Goal: Task Accomplishment & Management: Complete application form

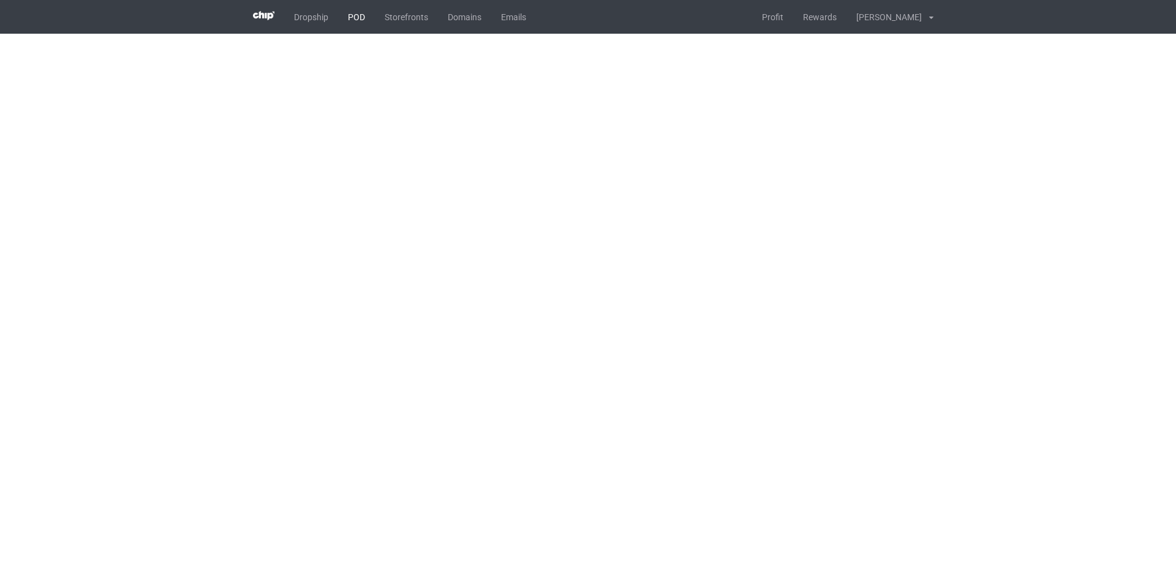
click at [352, 25] on link "POD" at bounding box center [356, 17] width 37 height 34
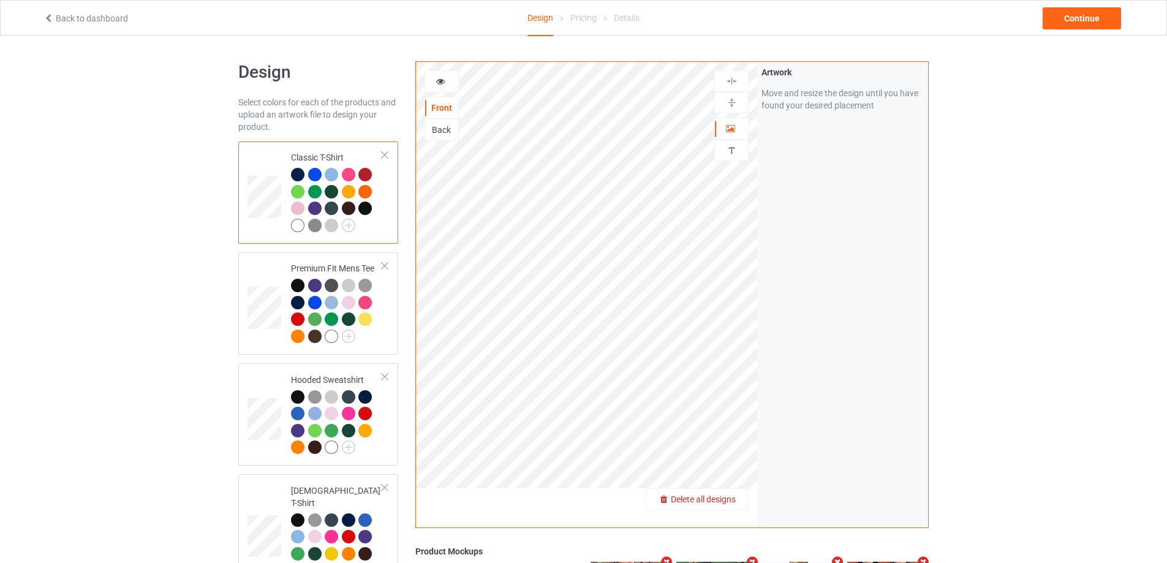
click at [730, 504] on span "Delete all designs" at bounding box center [703, 499] width 65 height 10
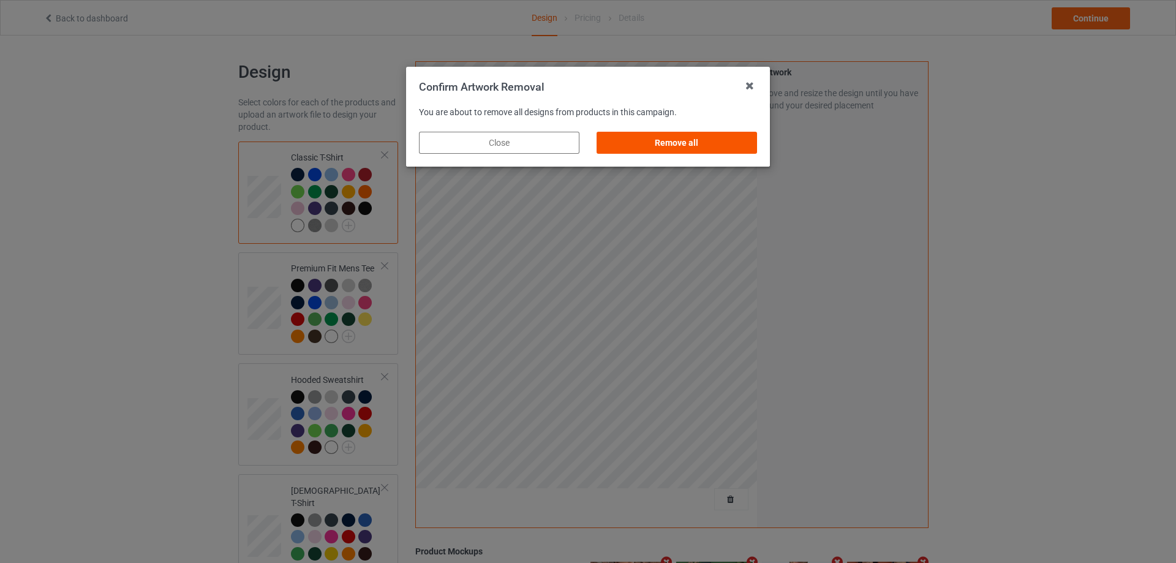
click at [730, 141] on div "Remove all" at bounding box center [677, 143] width 161 height 22
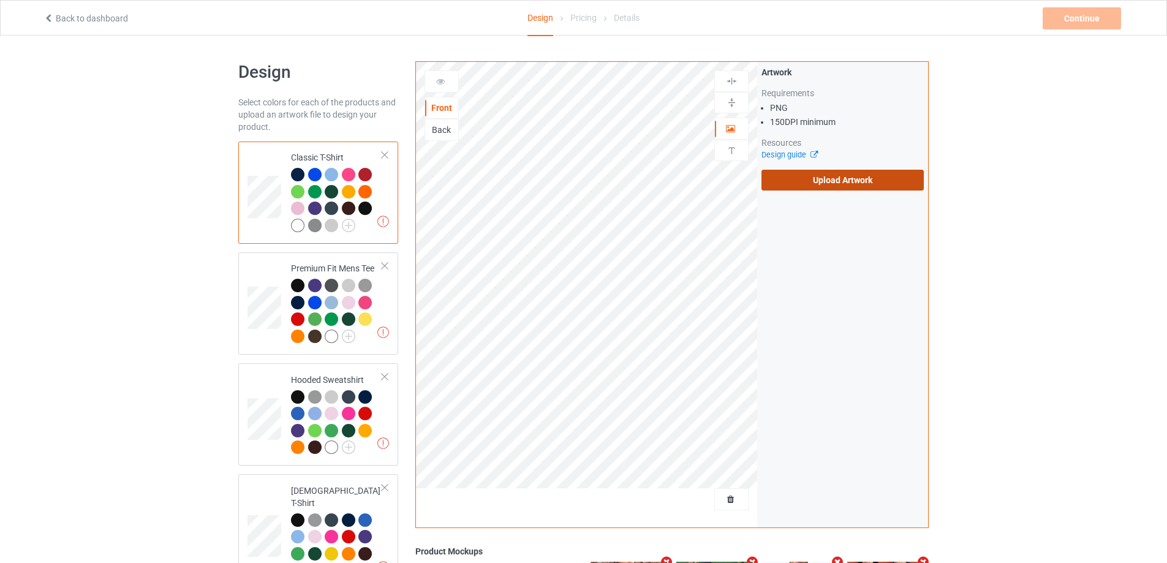
click at [816, 170] on label "Upload Artwork" at bounding box center [843, 180] width 162 height 21
click at [0, 0] on input "Upload Artwork" at bounding box center [0, 0] width 0 height 0
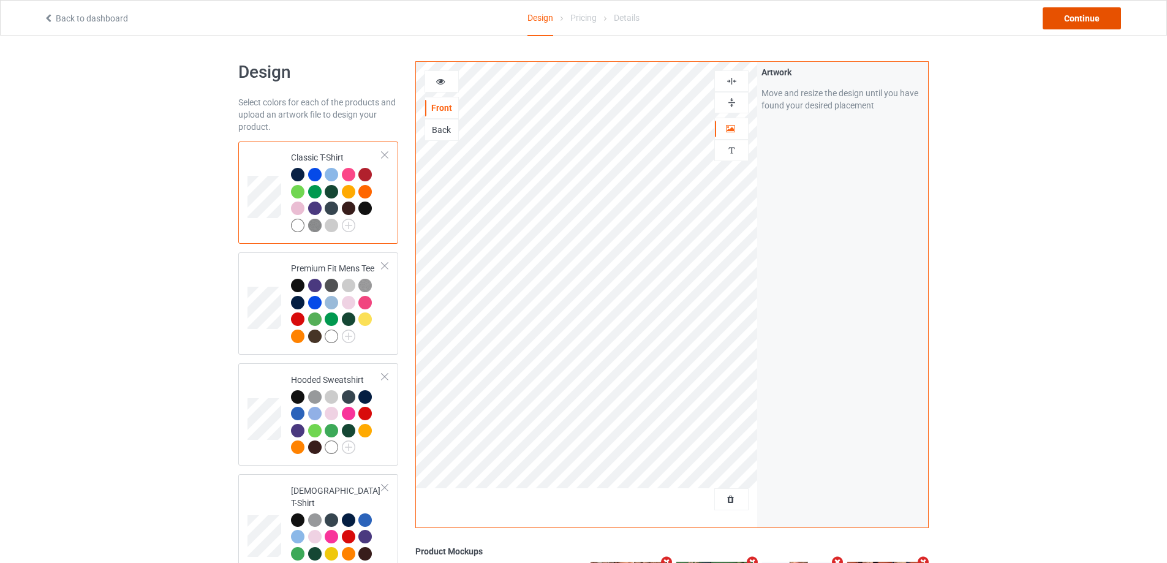
click at [1064, 13] on div "Continue" at bounding box center [1082, 18] width 78 height 22
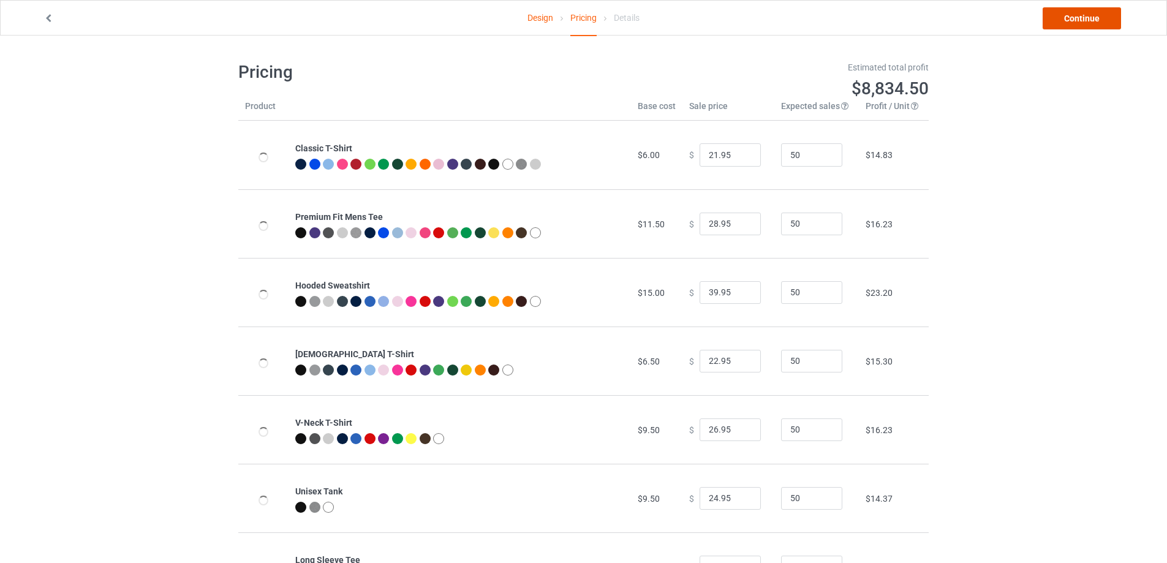
click at [1064, 13] on link "Continue" at bounding box center [1082, 18] width 78 height 22
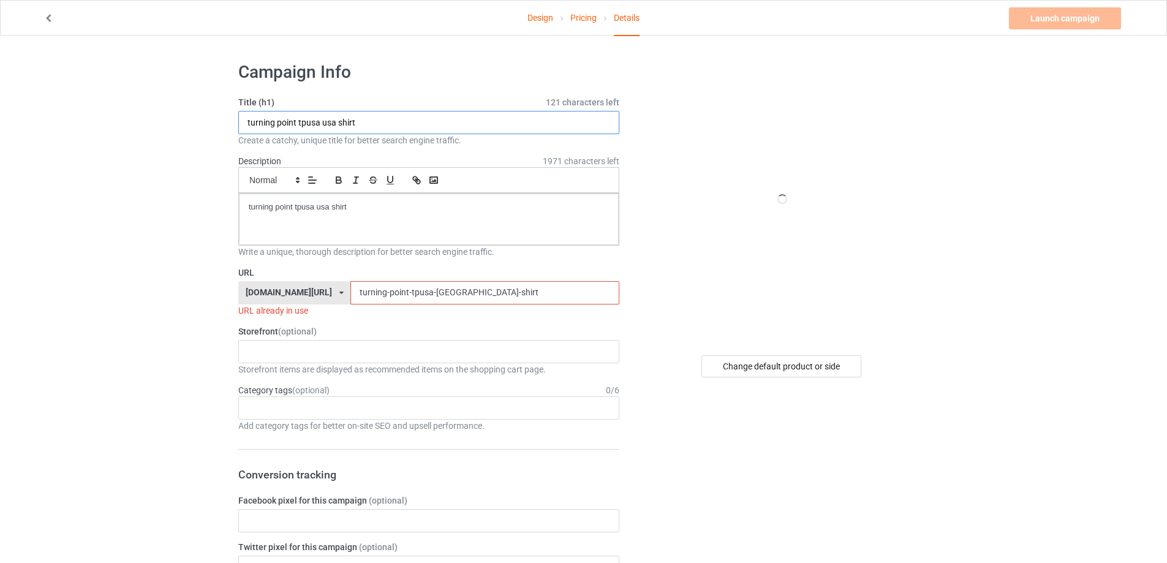
drag, startPoint x: 343, startPoint y: 123, endPoint x: 197, endPoint y: 144, distance: 147.4
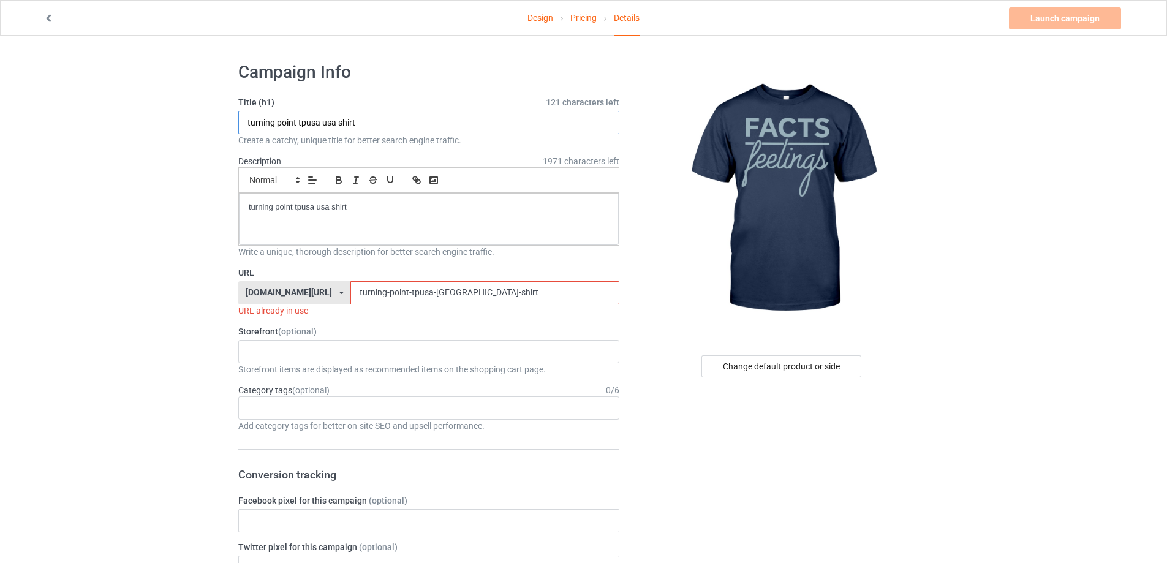
drag, startPoint x: 384, startPoint y: 123, endPoint x: 196, endPoint y: 133, distance: 188.4
paste input "Facts Over Feelings S"
type input "Facts Over Feelings Shirt"
drag, startPoint x: 390, startPoint y: 203, endPoint x: 177, endPoint y: 202, distance: 213.2
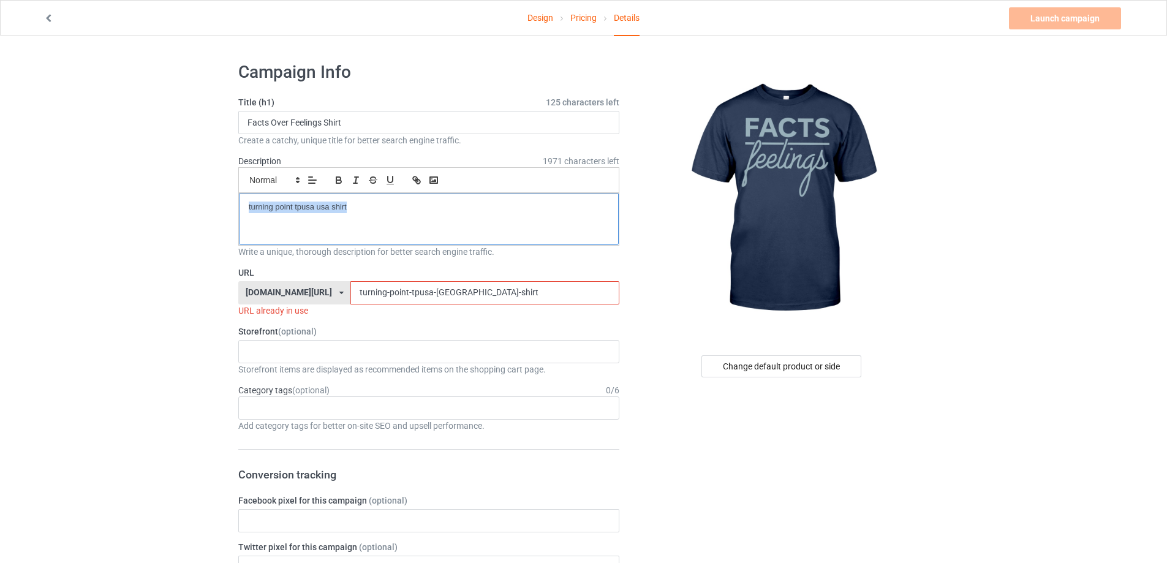
drag, startPoint x: 362, startPoint y: 290, endPoint x: 286, endPoint y: 290, distance: 76.6
click at [286, 290] on div "teechip.com/ teetrendus.com/ teechip.com/ 5cd2f964b197f721e1cad219 587d0d41cee3…" at bounding box center [428, 292] width 381 height 23
paste input "Facts Over Feelings S"
click at [350, 293] on input "Facts Over Feelings Shirt" at bounding box center [484, 292] width 268 height 23
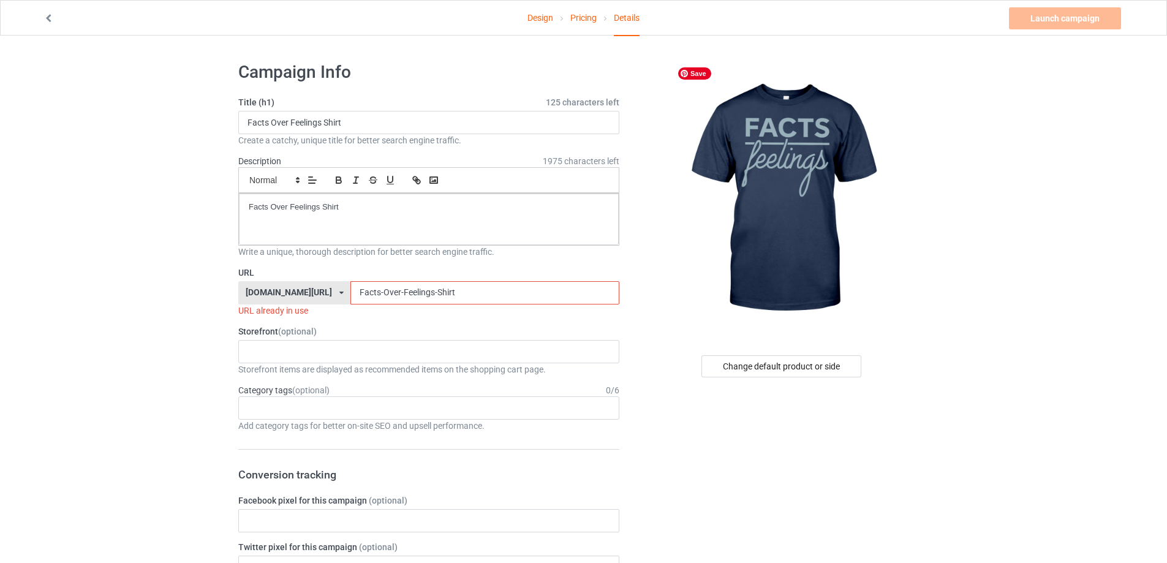
click at [462, 292] on input "Facts-Over-Feelings-Shirt" at bounding box center [484, 292] width 268 height 23
drag, startPoint x: 422, startPoint y: 291, endPoint x: 430, endPoint y: 297, distance: 9.6
click at [430, 297] on input "Facts-Over-Feelings-Shirts" at bounding box center [484, 292] width 268 height 23
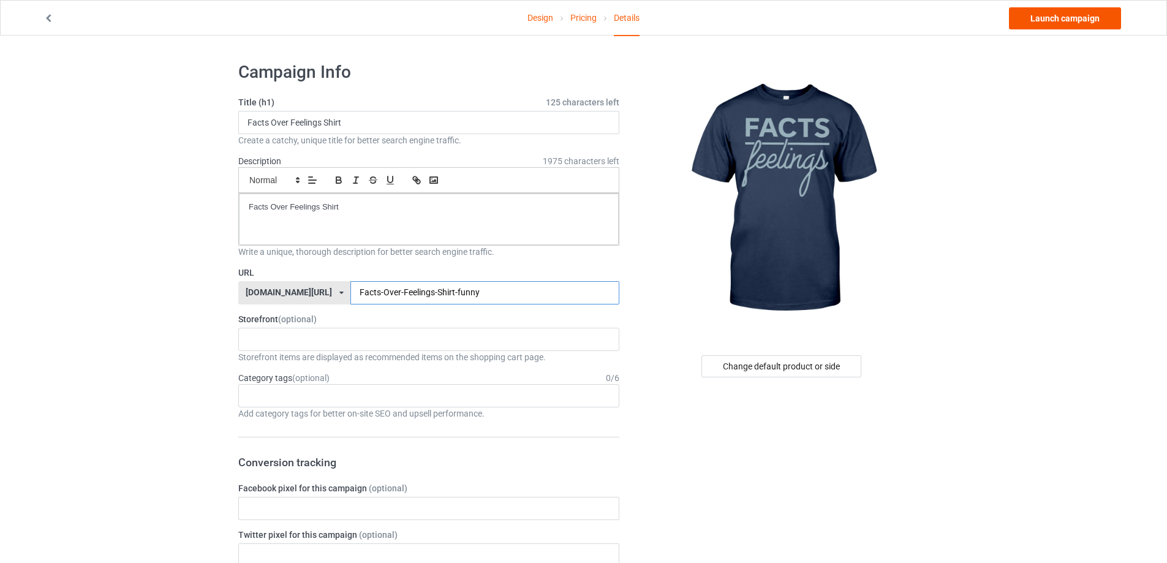
type input "Facts-Over-Feelings-Shirt-funny"
click at [1069, 20] on link "Launch campaign" at bounding box center [1065, 18] width 112 height 22
